Goal: Information Seeking & Learning: Learn about a topic

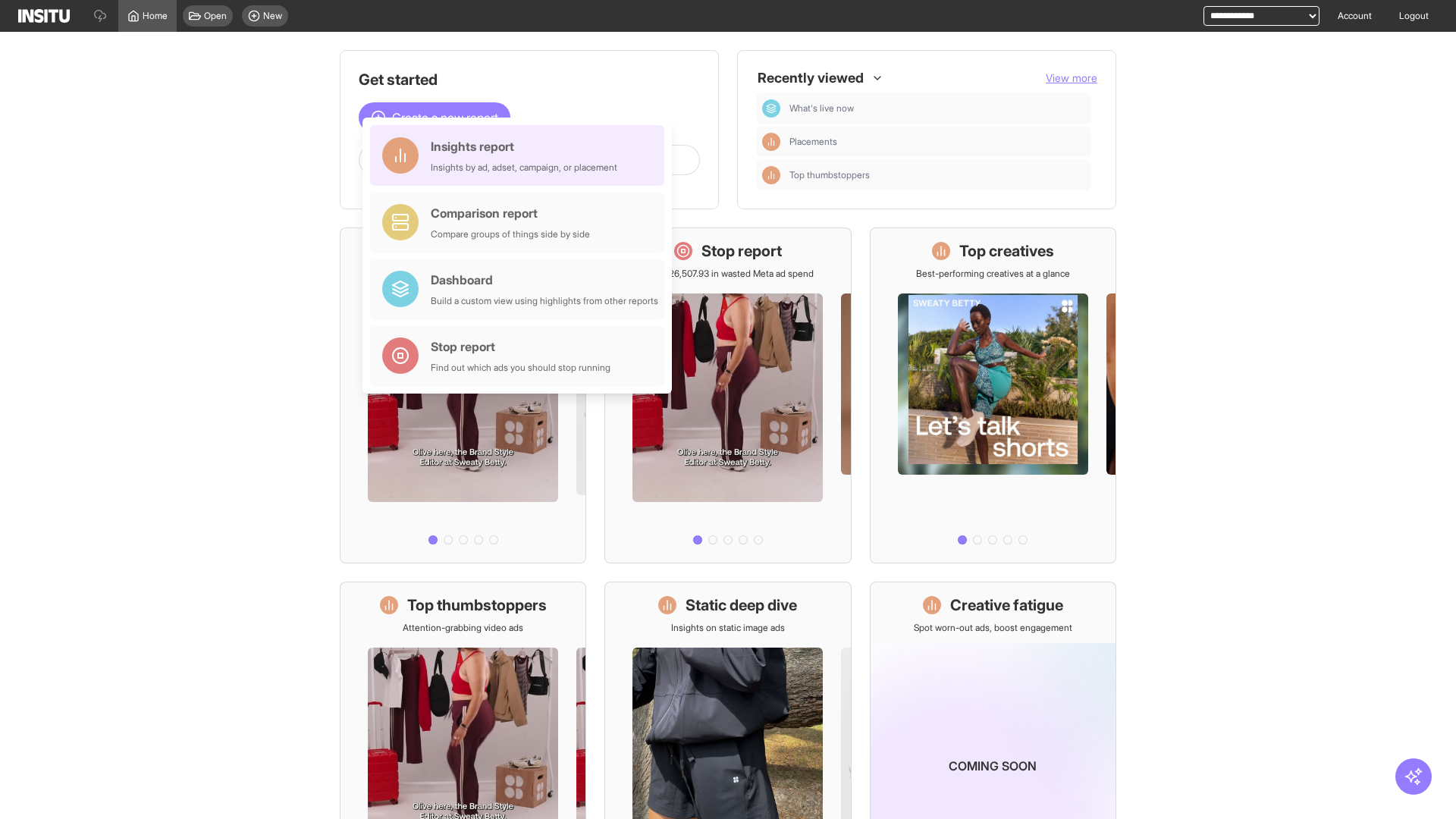
click at [521, 156] on div "Insights report Insights by ad, adset, campaign, or placement" at bounding box center [523, 156] width 187 height 36
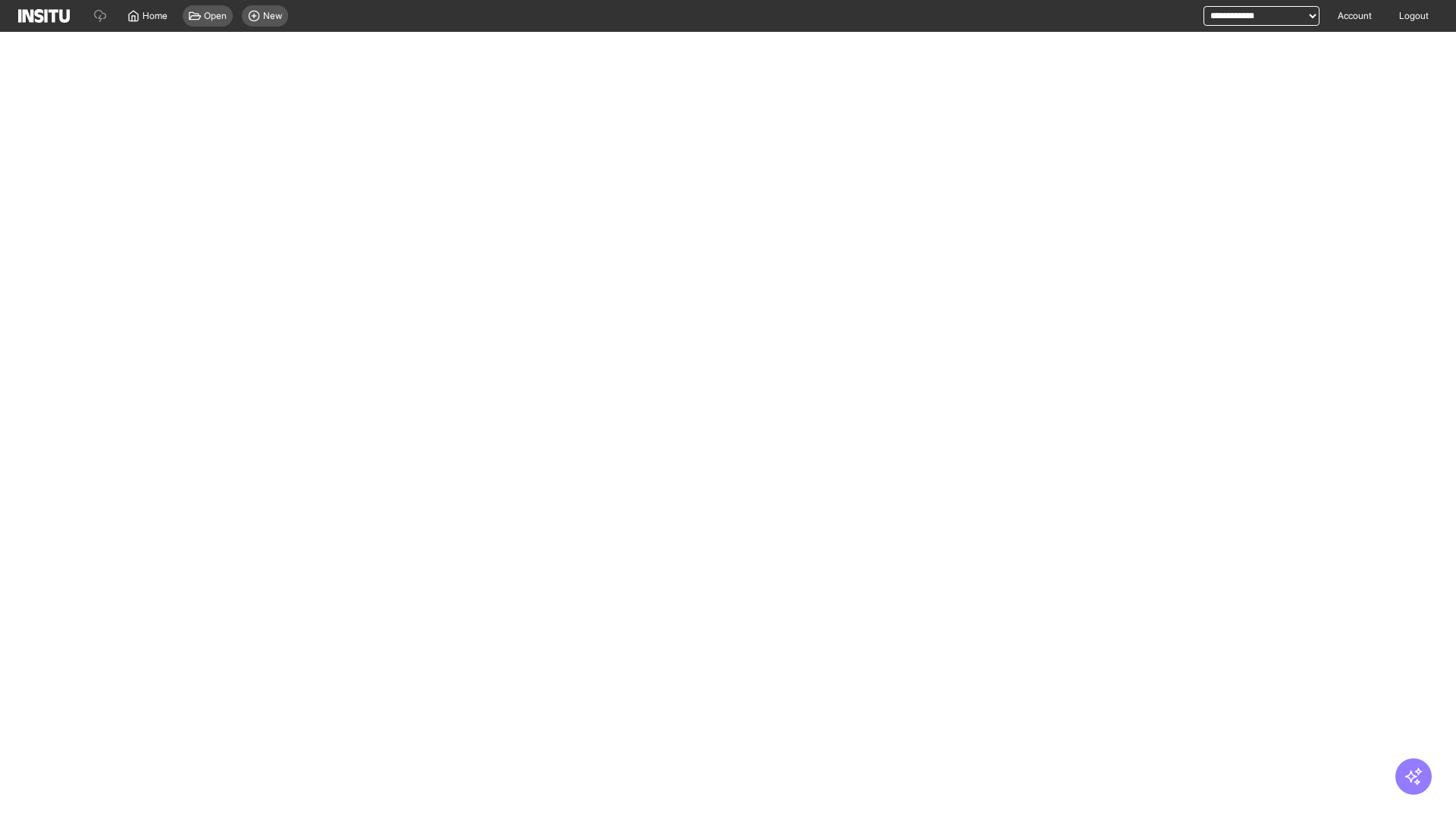
select select "**"
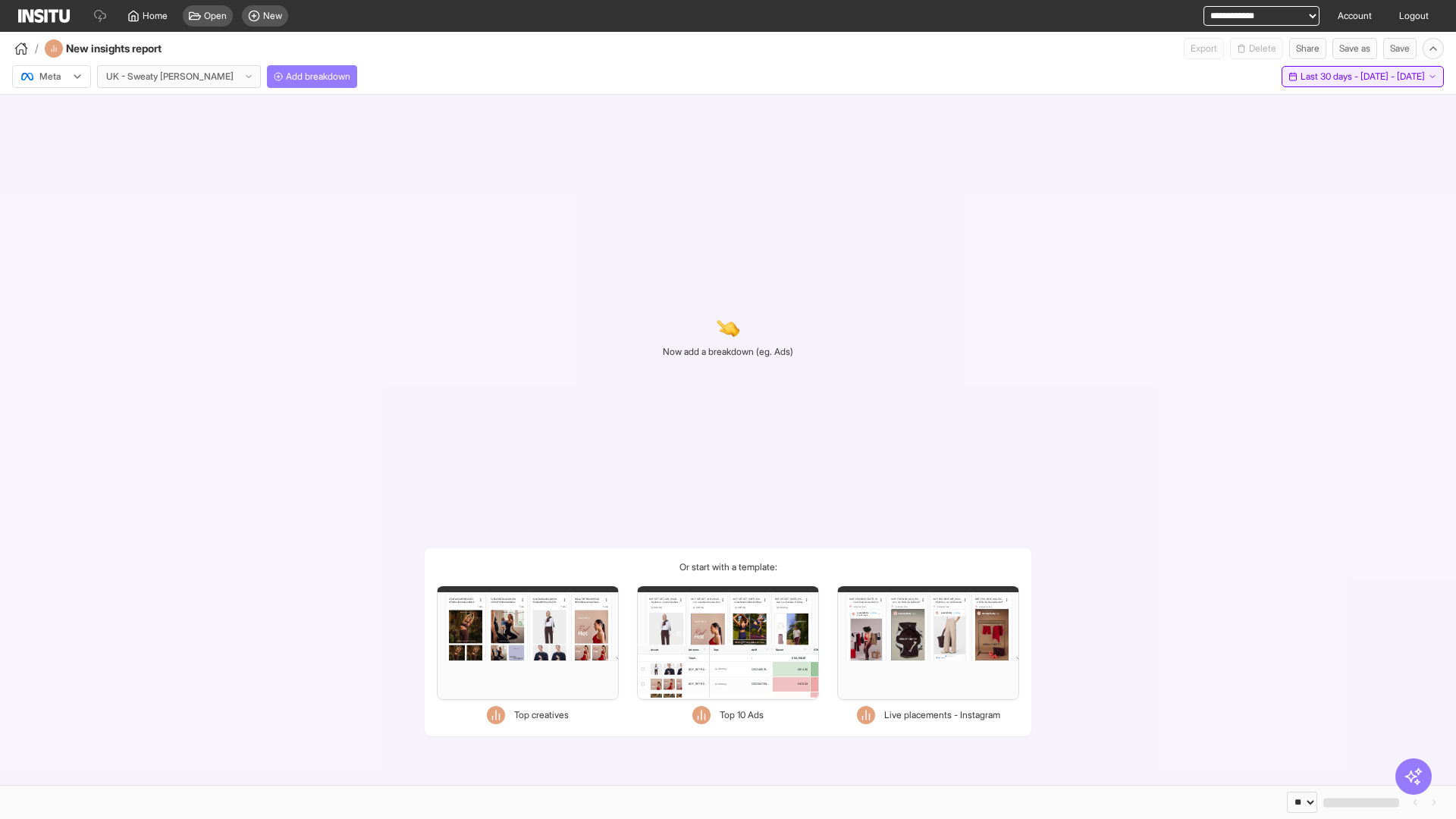
click at [1333, 77] on span "Last 30 days - [DATE] - [DATE]" at bounding box center [1363, 77] width 124 height 12
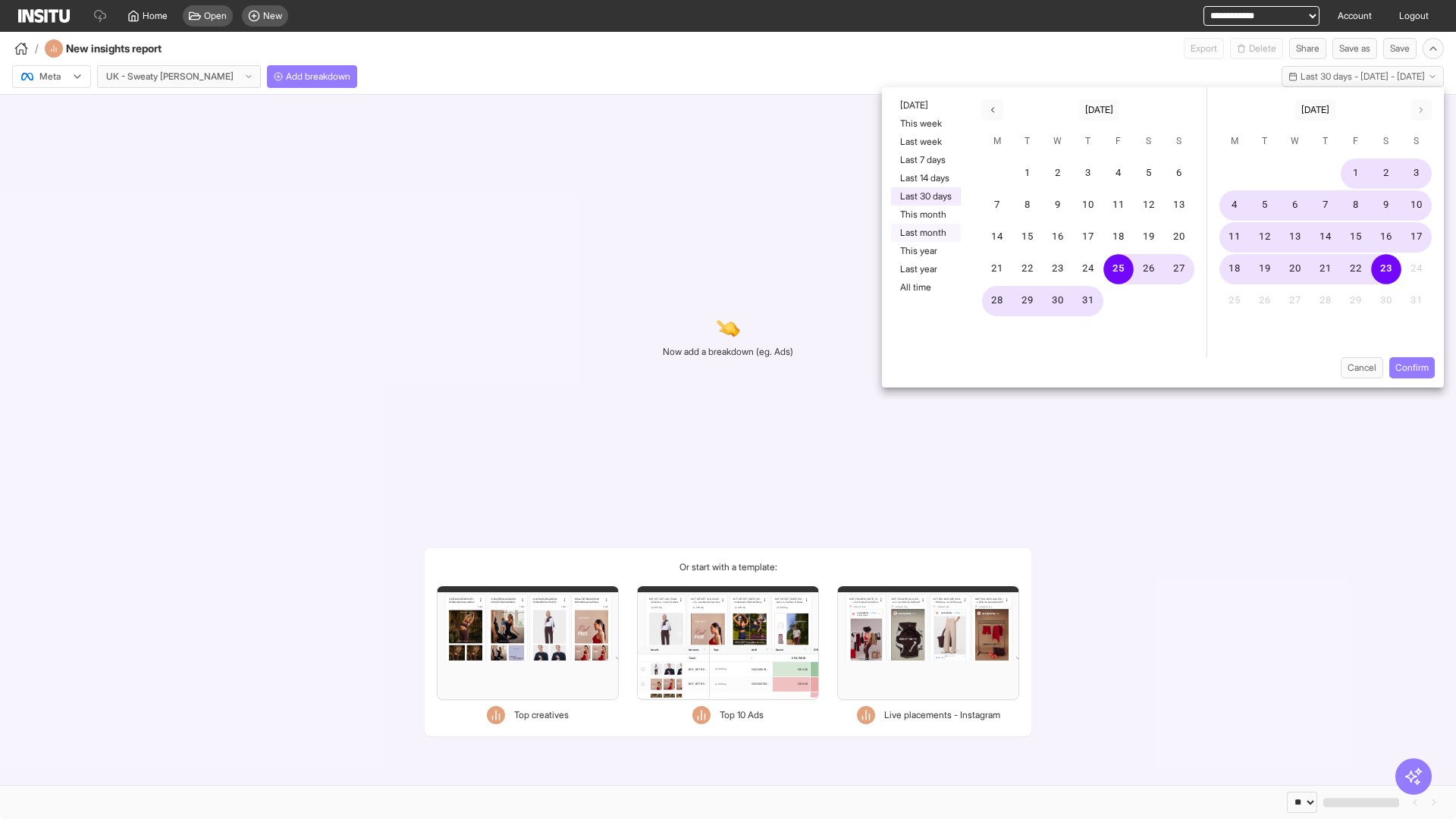
click at [924, 232] on button "Last month" at bounding box center [926, 232] width 70 height 18
